Goal: Task Accomplishment & Management: Manage account settings

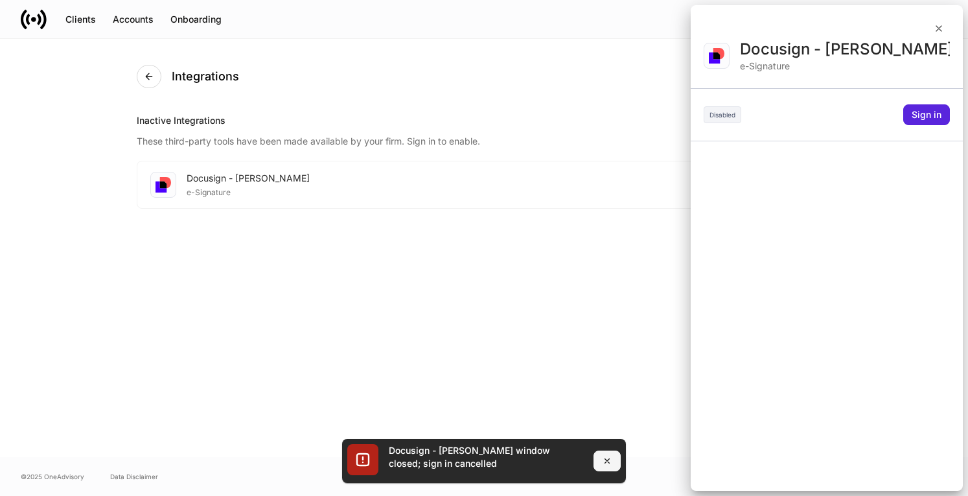
click at [606, 467] on button "button" at bounding box center [607, 460] width 27 height 21
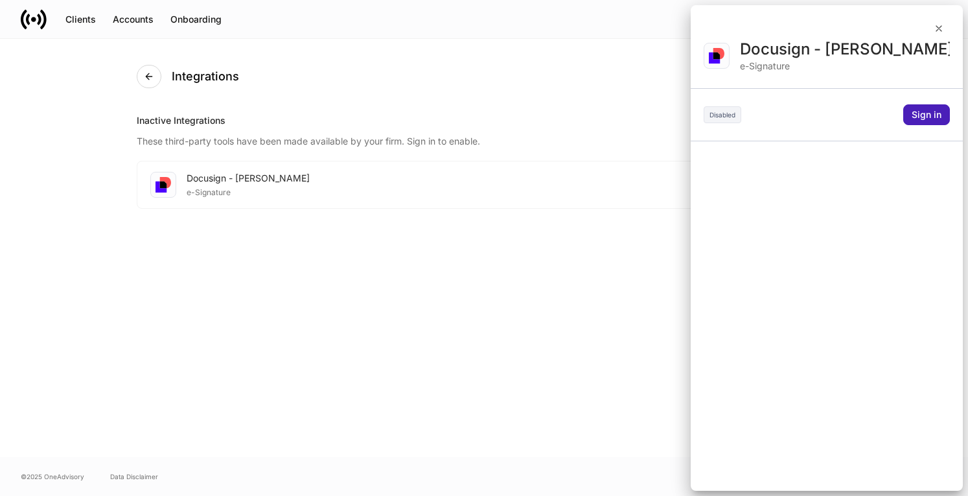
click at [923, 115] on div "Sign in" at bounding box center [927, 114] width 30 height 9
drag, startPoint x: 760, startPoint y: 27, endPoint x: 748, endPoint y: 46, distance: 23.0
click at [748, 46] on div at bounding box center [484, 248] width 968 height 496
click at [576, 155] on div at bounding box center [484, 248] width 968 height 496
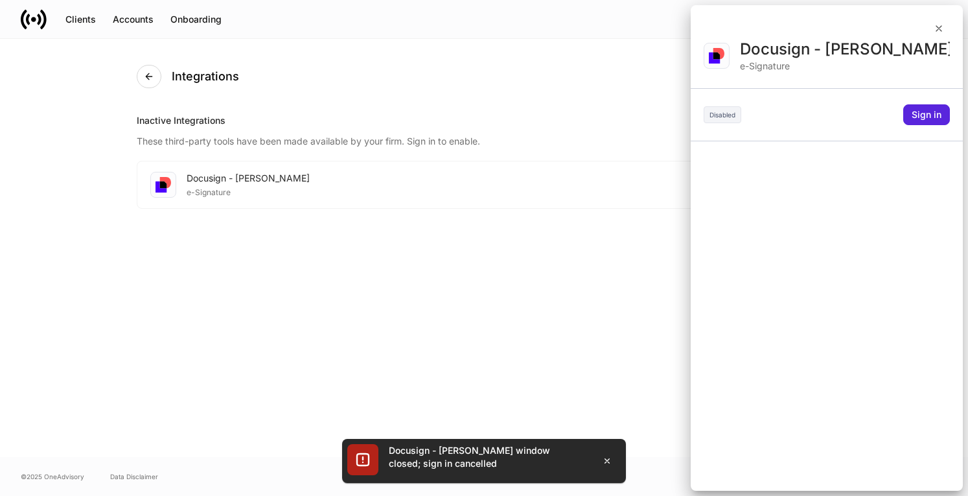
click at [605, 238] on div at bounding box center [484, 248] width 968 height 496
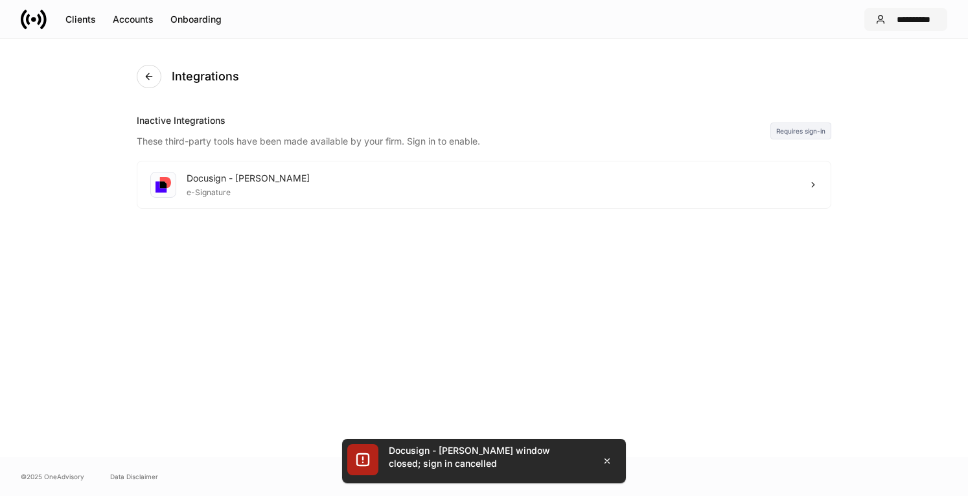
click at [894, 10] on button "**********" at bounding box center [906, 19] width 83 height 23
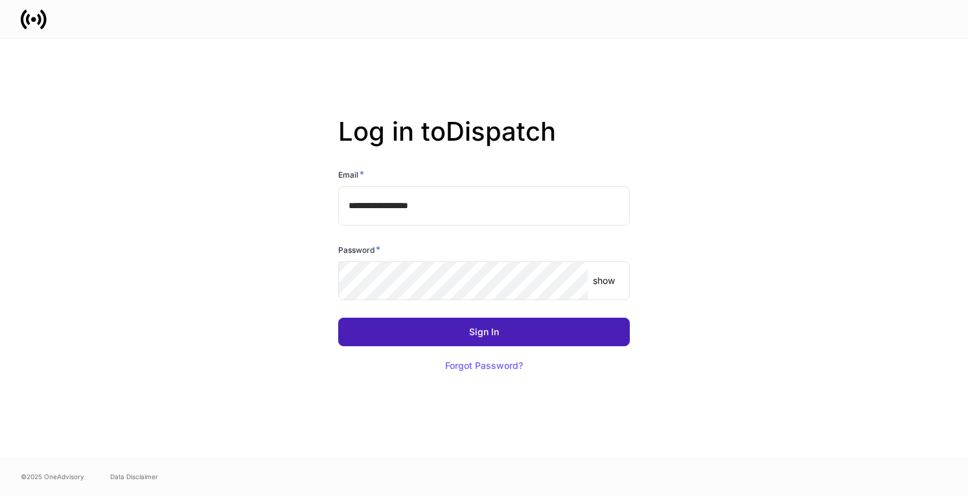
click at [489, 331] on div "Sign In" at bounding box center [484, 331] width 30 height 9
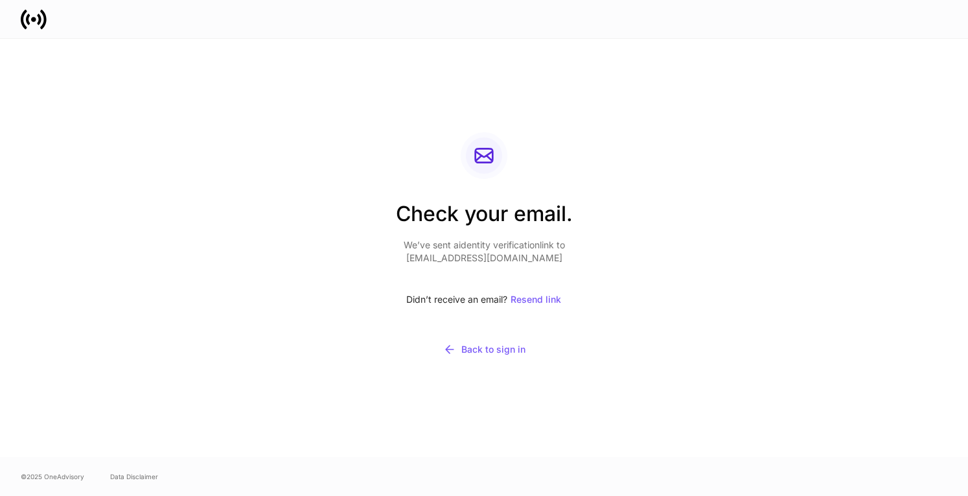
click at [619, 299] on div "Check your email. We’ve sent a identity verification link to [EMAIL_ADDRESS][DO…" at bounding box center [484, 248] width 695 height 418
